Goal: Information Seeking & Learning: Understand process/instructions

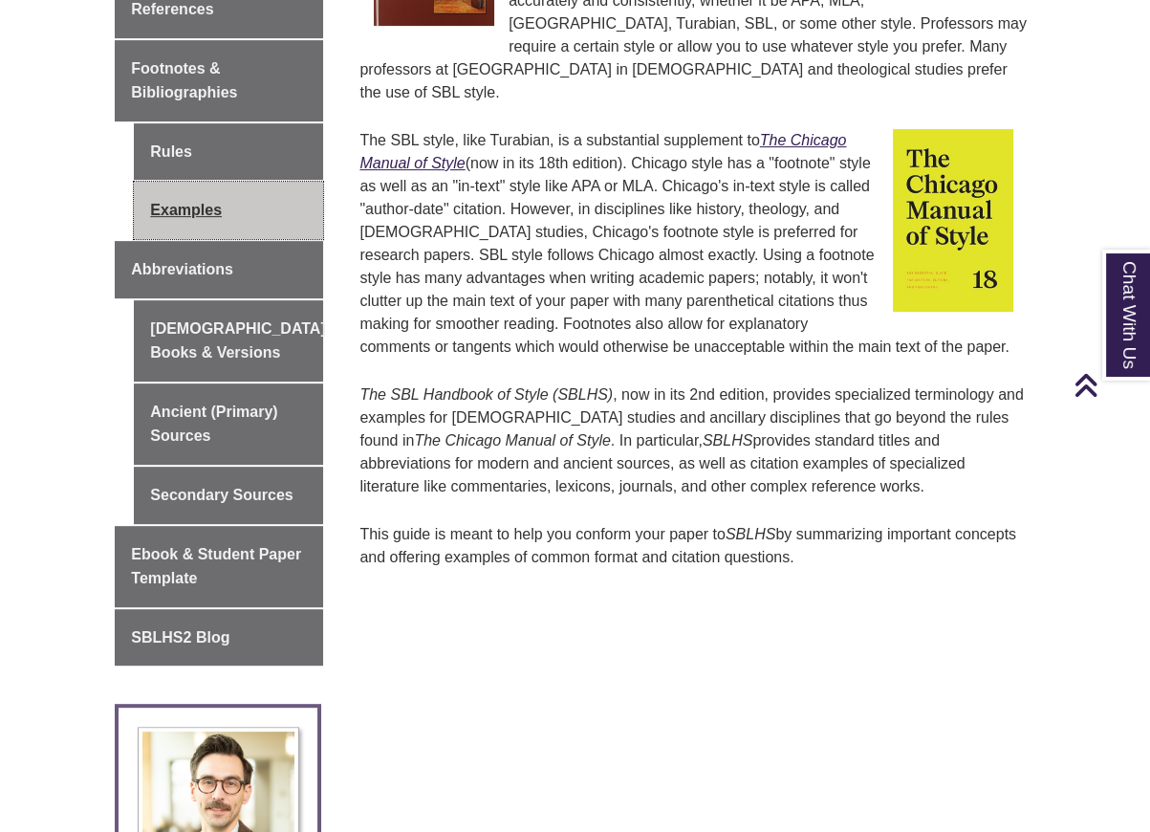
click at [171, 182] on link "Examples" at bounding box center [228, 210] width 189 height 57
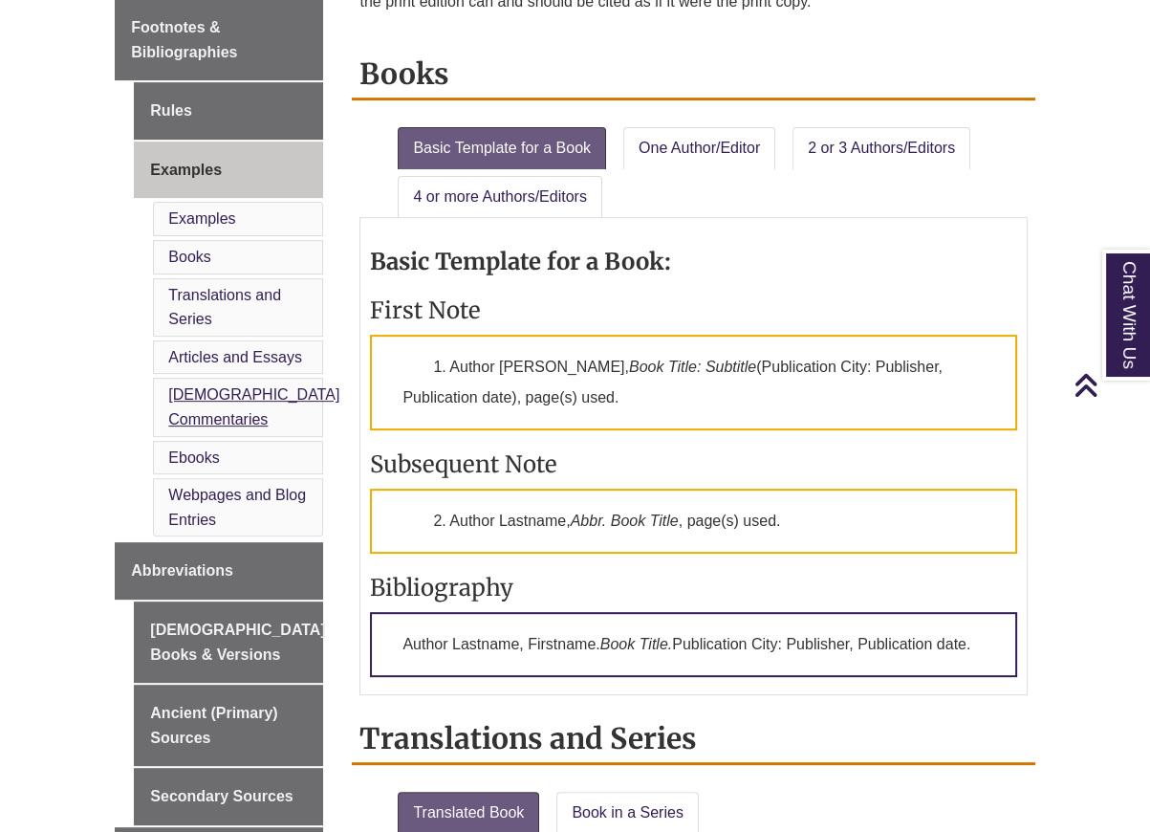
scroll to position [765, 0]
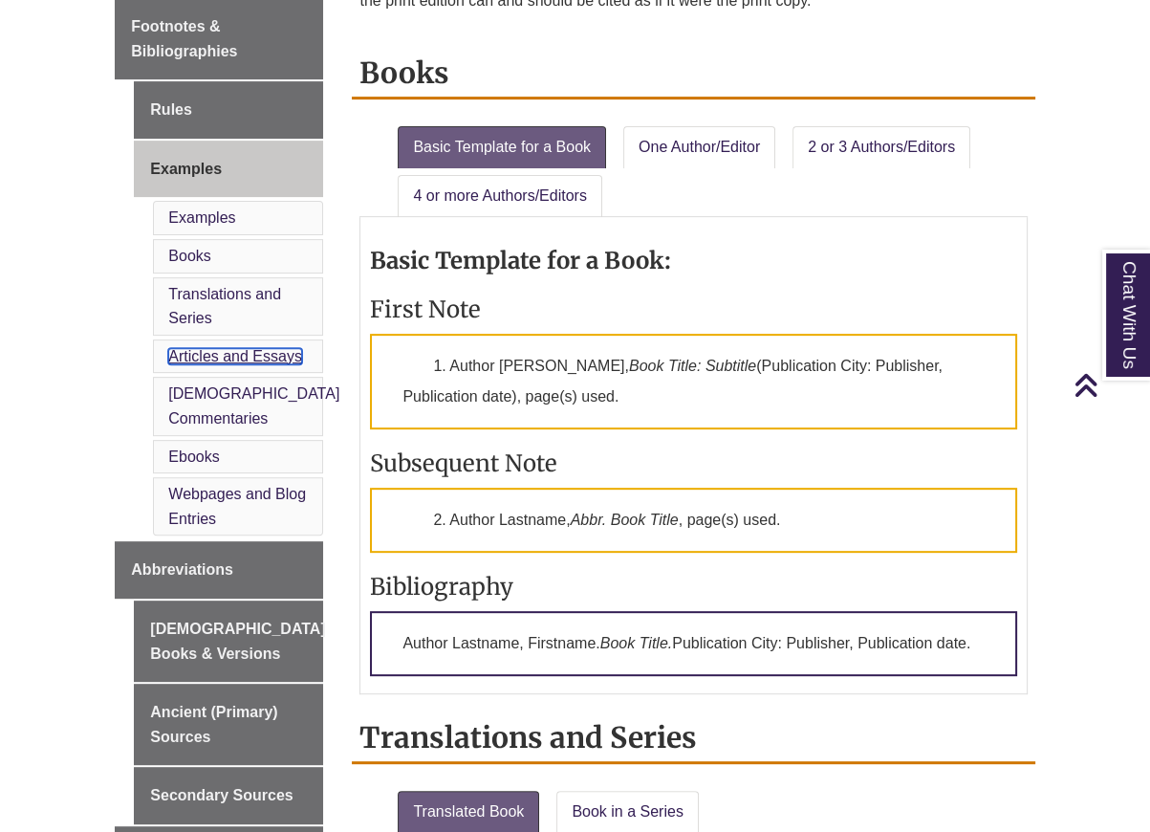
click at [201, 348] on link "Articles and Essays" at bounding box center [235, 356] width 134 height 16
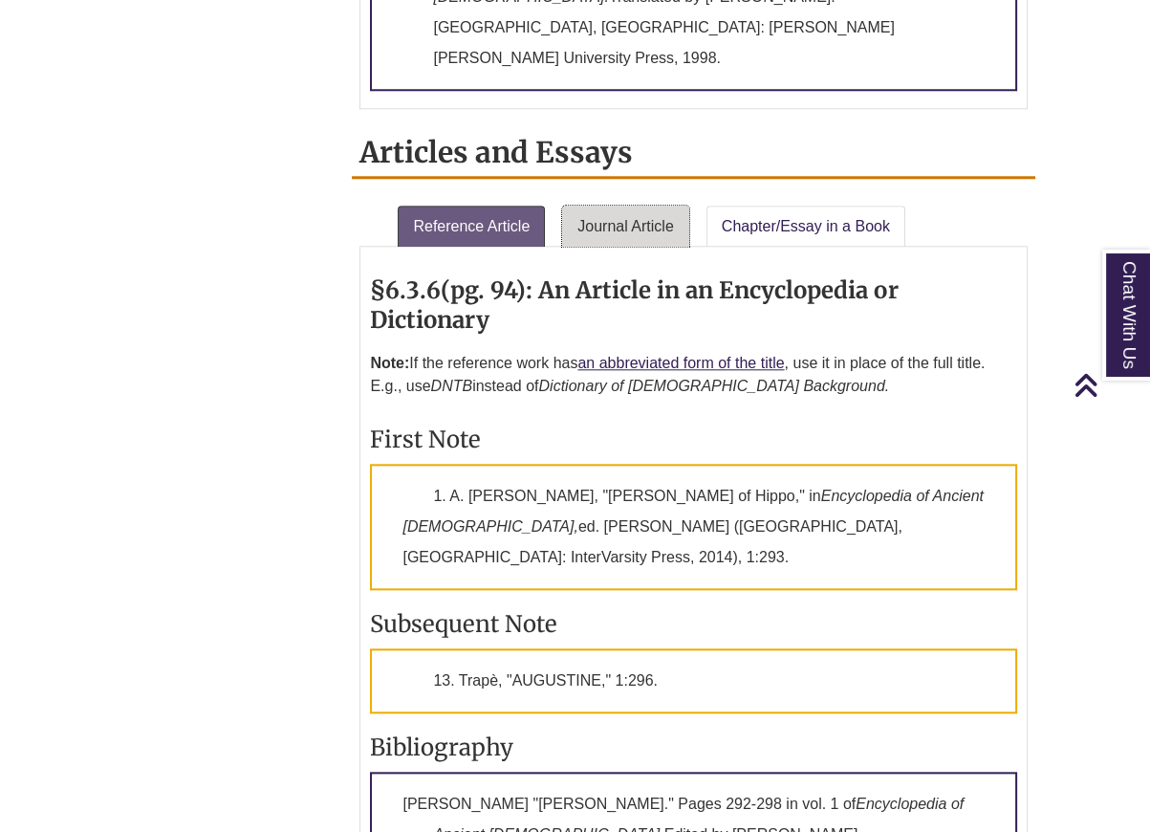
click at [614, 206] on link "Journal Article" at bounding box center [625, 227] width 127 height 42
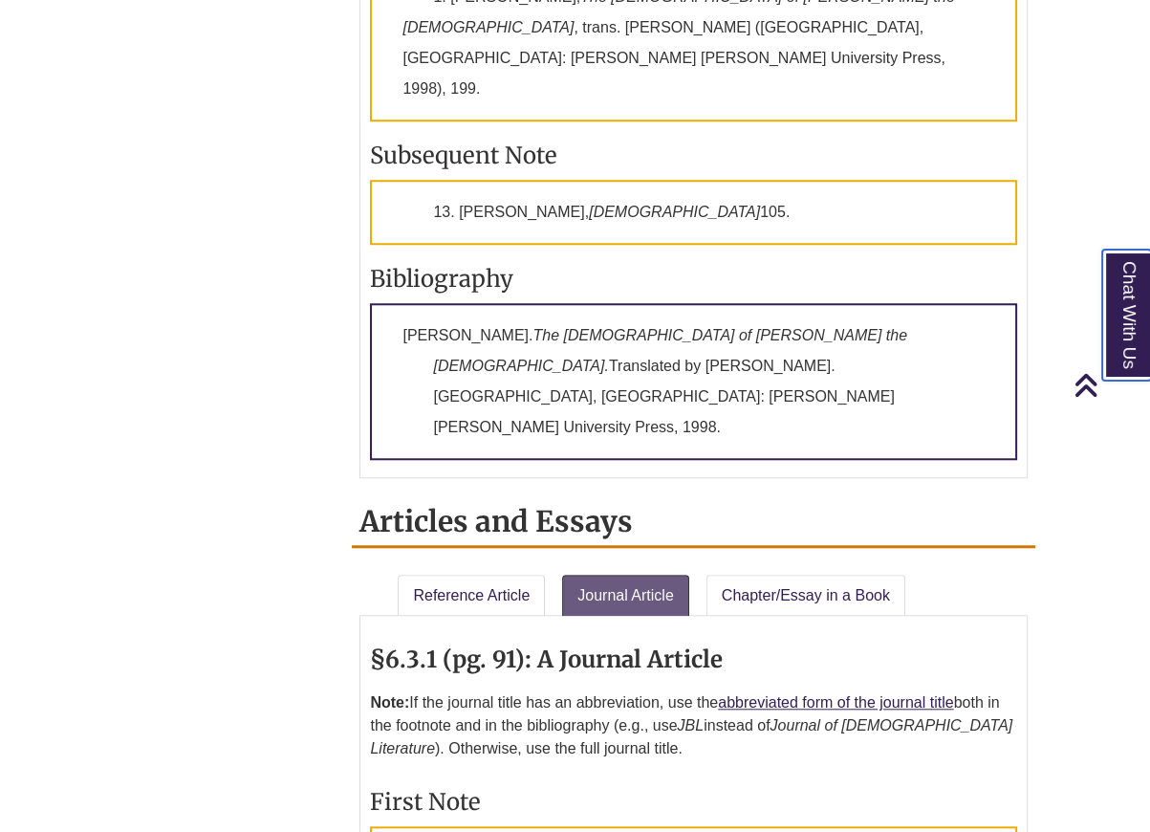
scroll to position [1745, 0]
